Goal: Check status: Check status

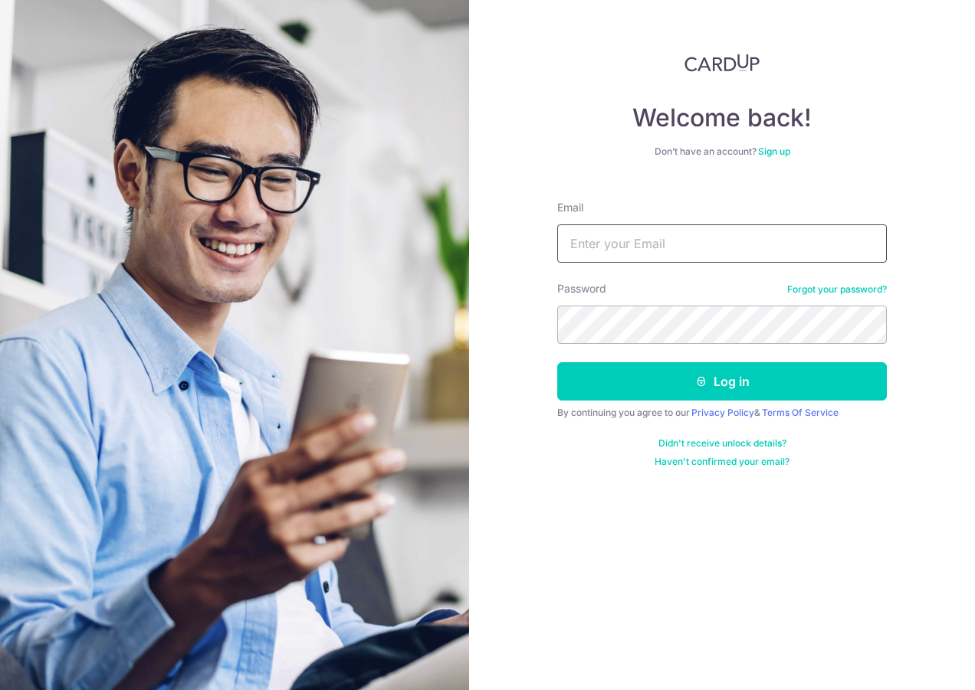
drag, startPoint x: 0, startPoint y: 0, endPoint x: 637, endPoint y: 238, distance: 680.5
click at [637, 238] on input "Email" at bounding box center [721, 243] width 329 height 38
type input "[EMAIL_ADDRESS][DOMAIN_NAME]"
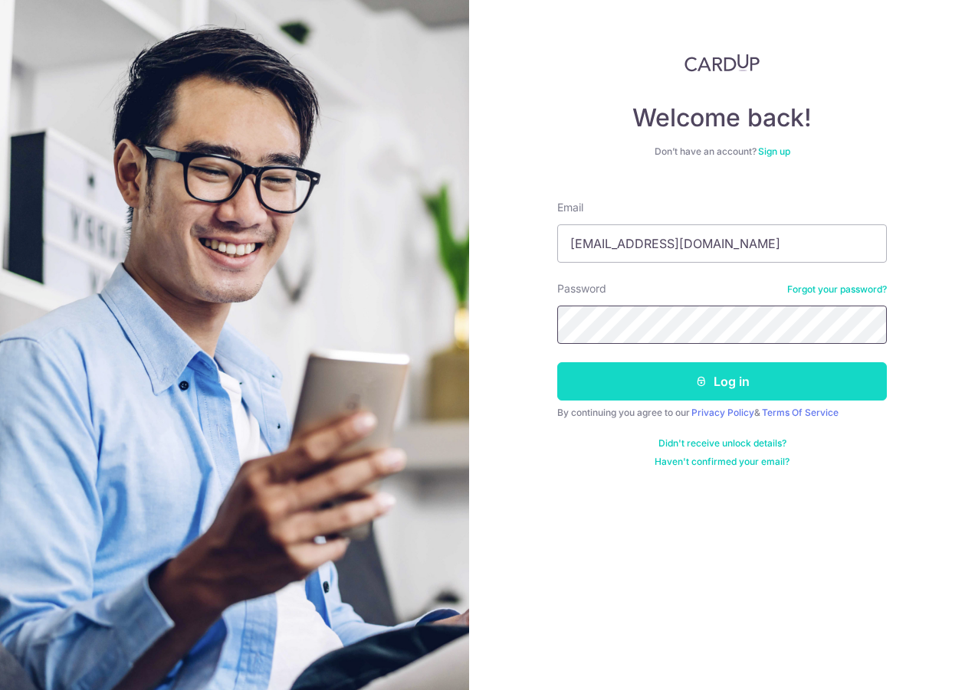
click at [557, 362] on button "Log in" at bounding box center [721, 381] width 329 height 38
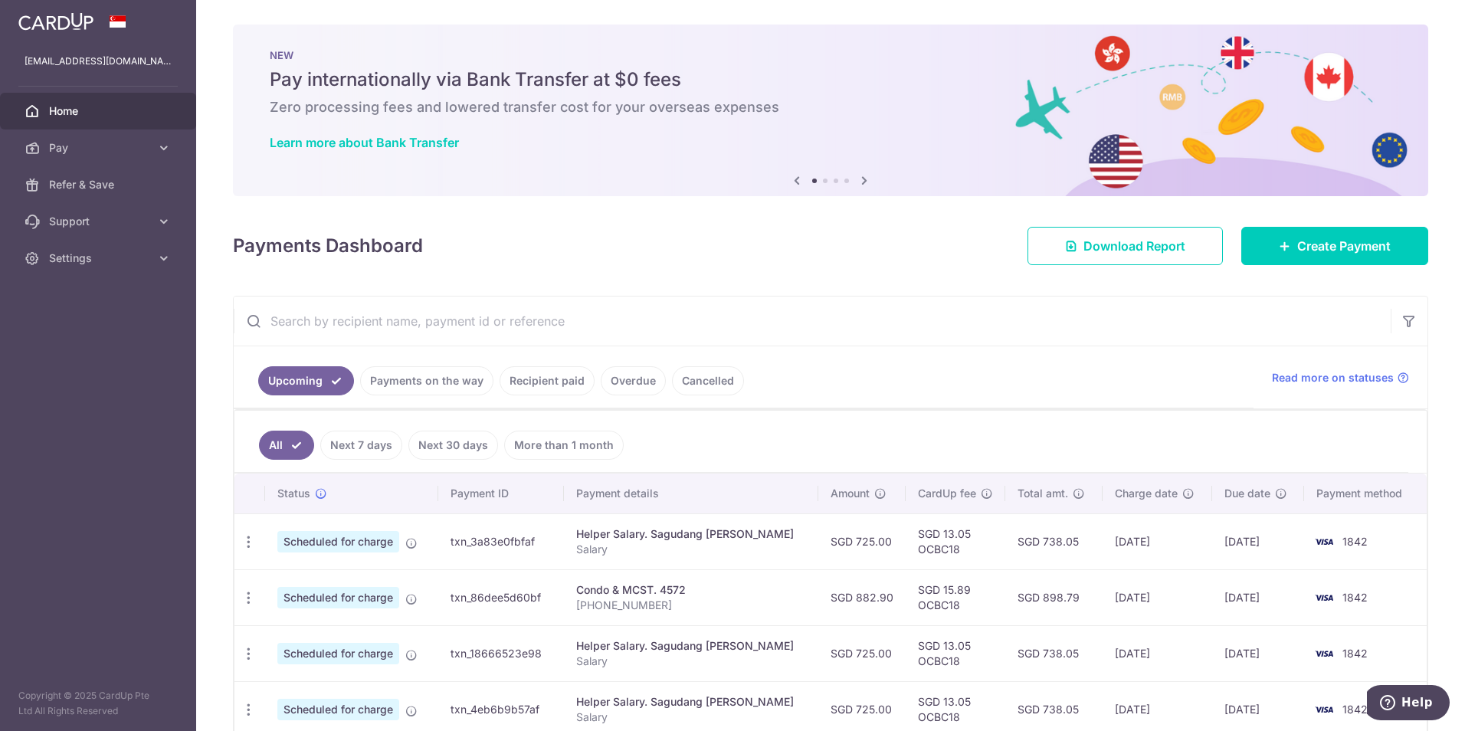
scroll to position [153, 0]
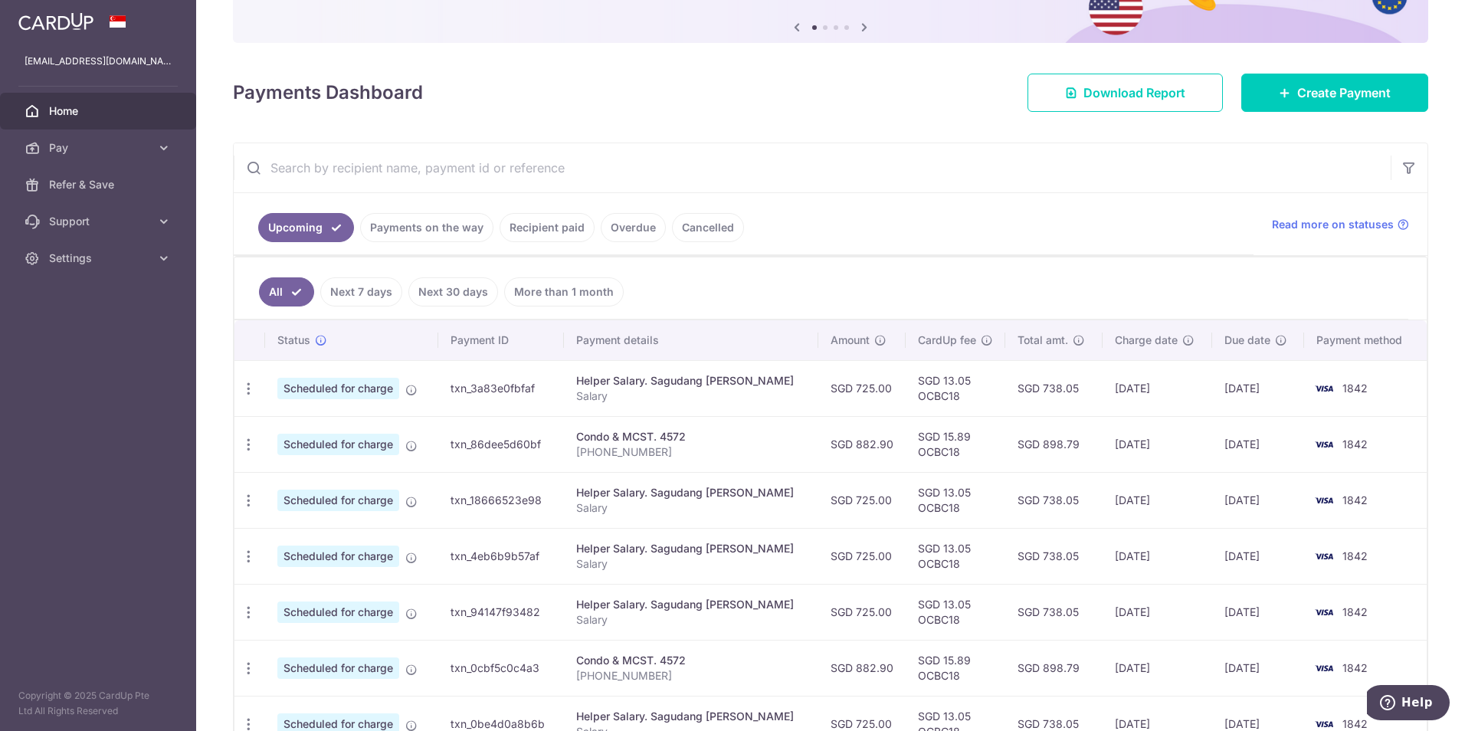
click at [546, 226] on link "Recipient paid" at bounding box center [547, 227] width 95 height 29
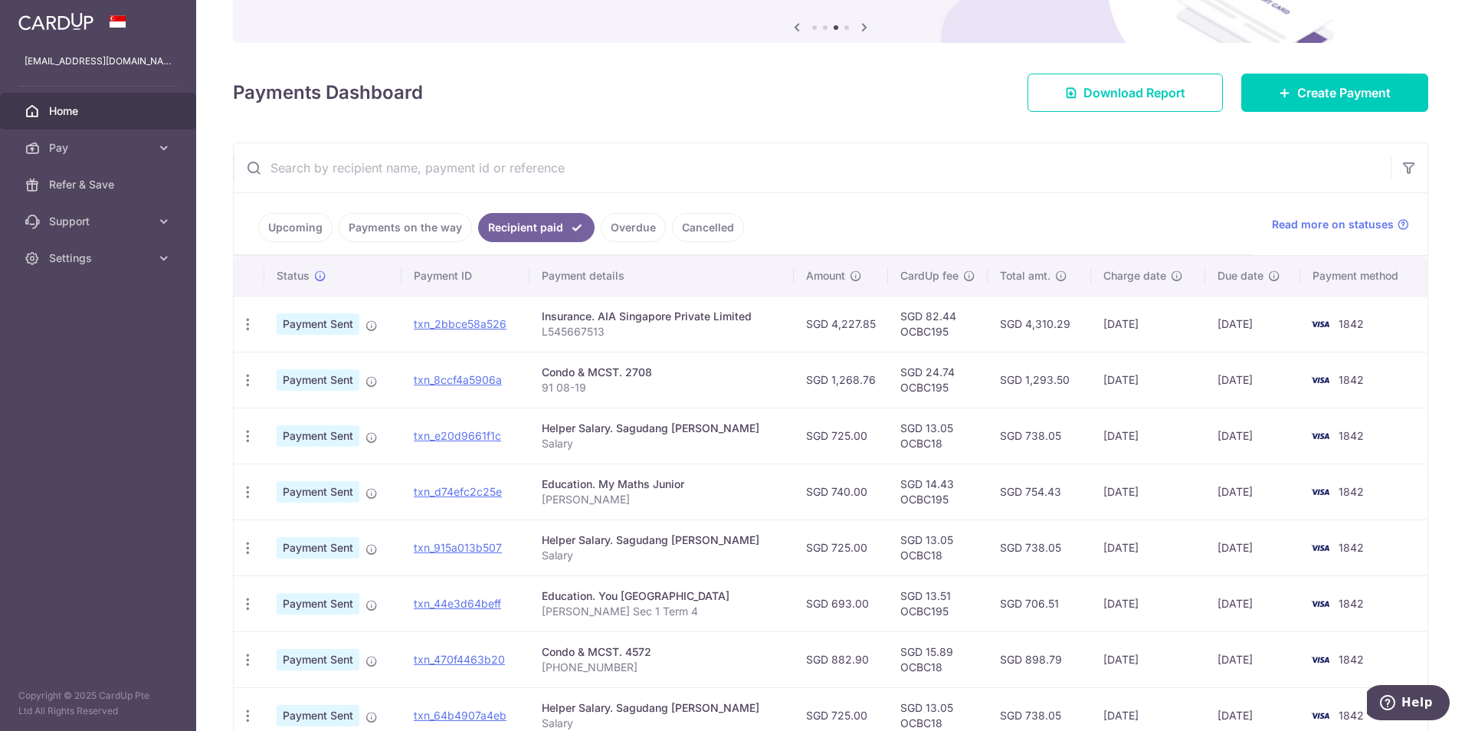
click at [430, 235] on link "Payments on the way" at bounding box center [405, 227] width 133 height 29
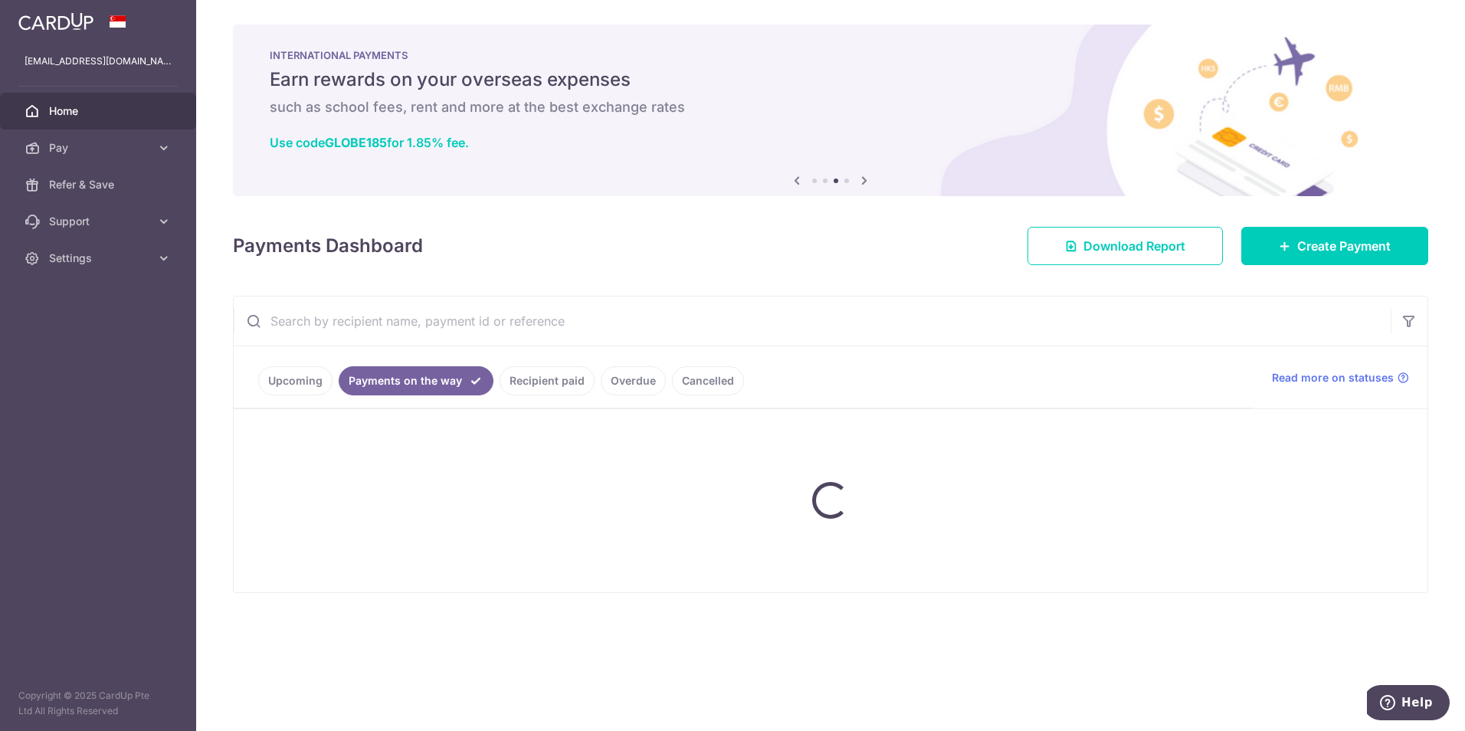
scroll to position [0, 0]
